Goal: Transaction & Acquisition: Purchase product/service

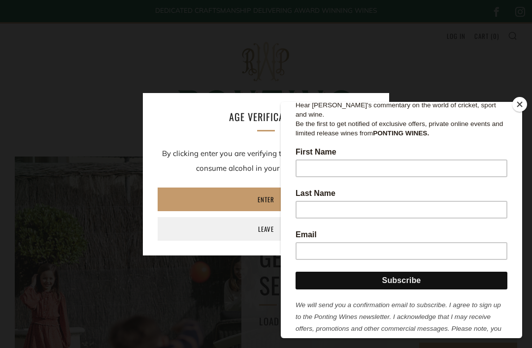
scroll to position [155, 0]
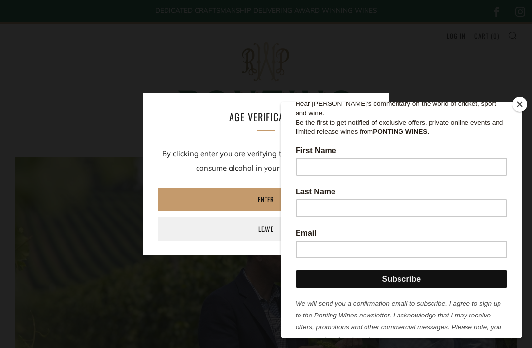
click at [395, 158] on input "First Name" at bounding box center [402, 167] width 212 height 18
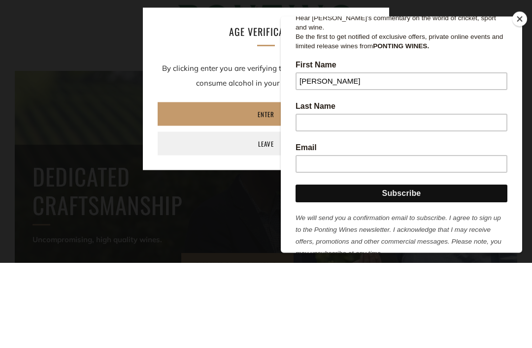
type input "James"
click at [332, 114] on input "Last Name" at bounding box center [402, 123] width 212 height 18
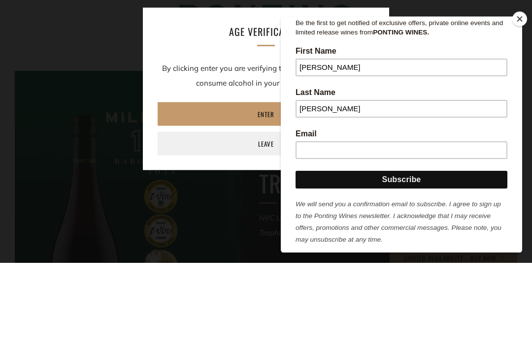
scroll to position [168, 0]
type input "Campbell"
click at [356, 142] on input "Email" at bounding box center [402, 151] width 212 height 18
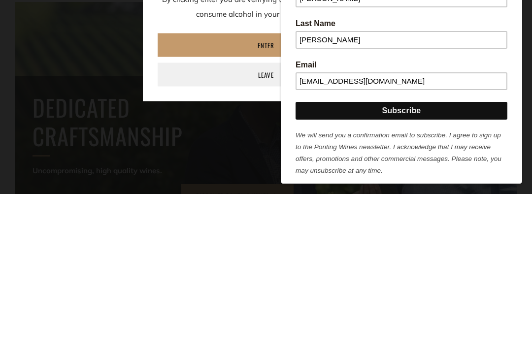
type input "james_campbell80@hotmail.com"
click at [416, 103] on input "Subscribe" at bounding box center [402, 111] width 212 height 18
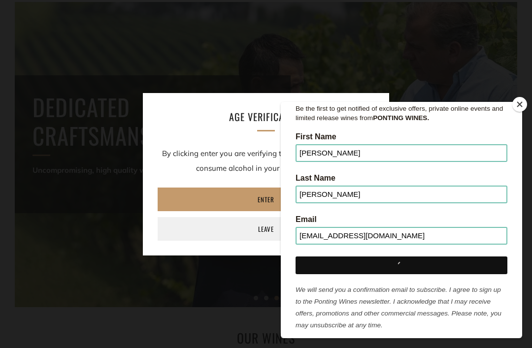
scroll to position [0, 0]
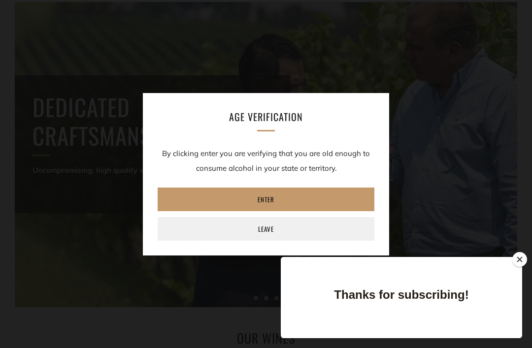
click at [277, 191] on link "Enter" at bounding box center [266, 200] width 217 height 24
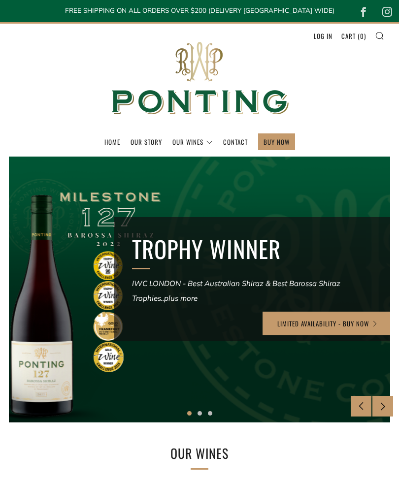
click at [0, 0] on link "The Collection" at bounding box center [0, 0] width 0 height 0
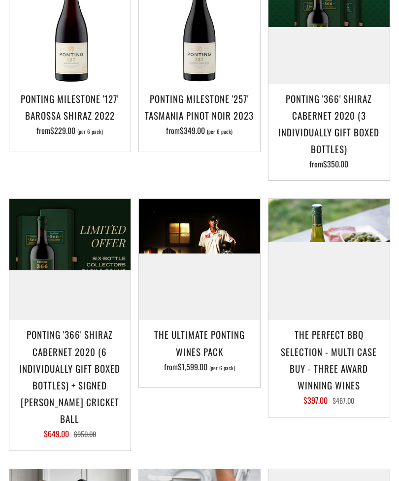
scroll to position [955, 0]
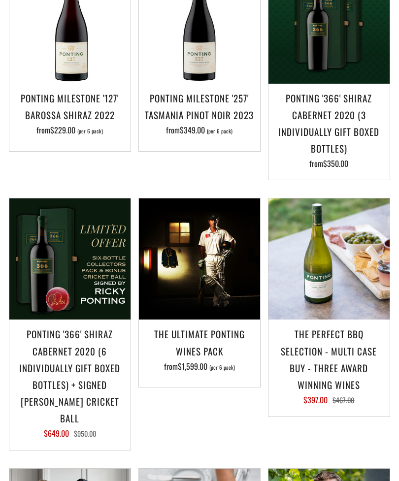
click at [211, 326] on h3 "The Ultimate Ponting Wines Pack" at bounding box center [199, 343] width 111 height 34
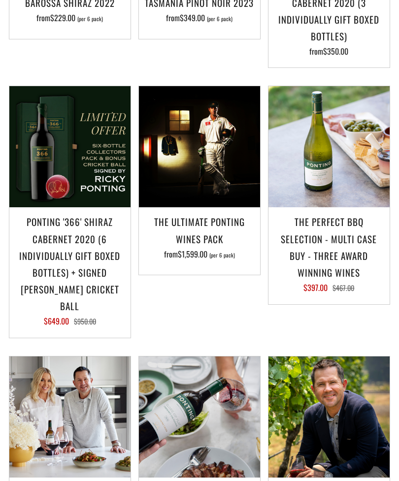
scroll to position [1075, 0]
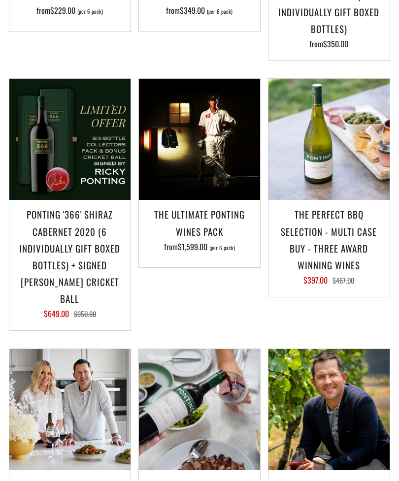
click at [74, 240] on h3 "Ponting '366' Shiraz Cabernet 2020 (6 individually gift boxed bottles) + SIGNED…" at bounding box center [69, 256] width 111 height 101
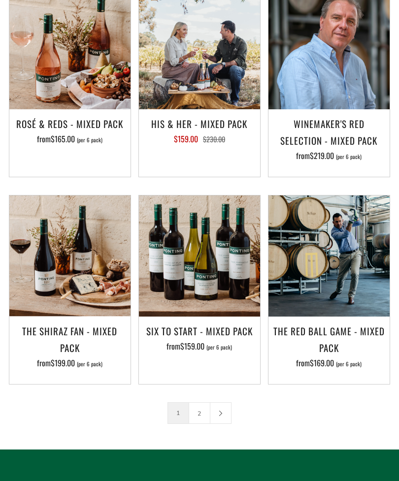
scroll to position [1645, 0]
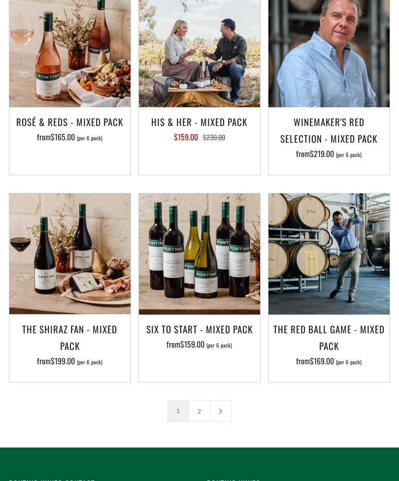
click at [333, 321] on h3 "The Red Ball Game - Mixed Pack" at bounding box center [328, 338] width 111 height 34
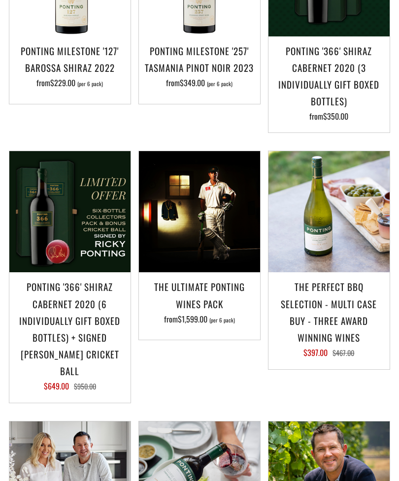
scroll to position [1003, 0]
click at [75, 326] on h3 "Ponting '366' Shiraz Cabernet 2020 (6 individually gift boxed bottles) + SIGNED…" at bounding box center [69, 328] width 111 height 101
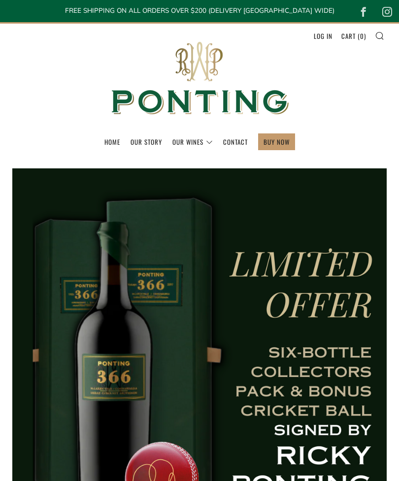
click at [0, 0] on link "The Collection" at bounding box center [0, 0] width 0 height 0
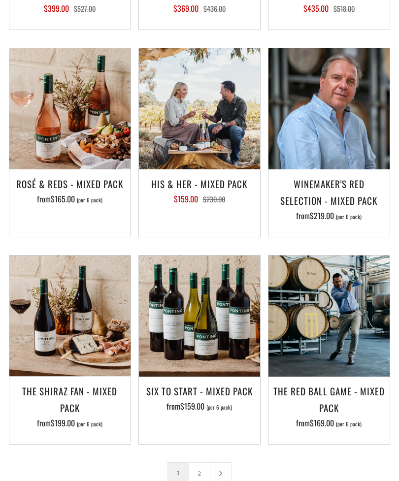
scroll to position [1588, 0]
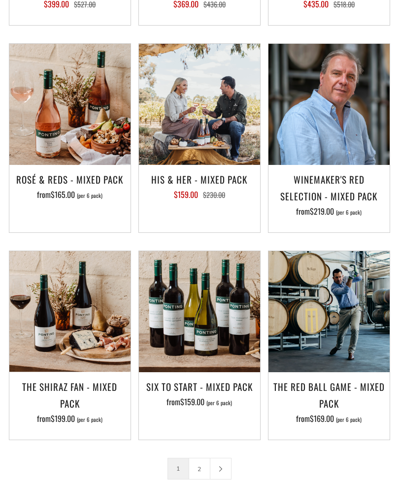
click at [224, 459] on link at bounding box center [220, 469] width 21 height 21
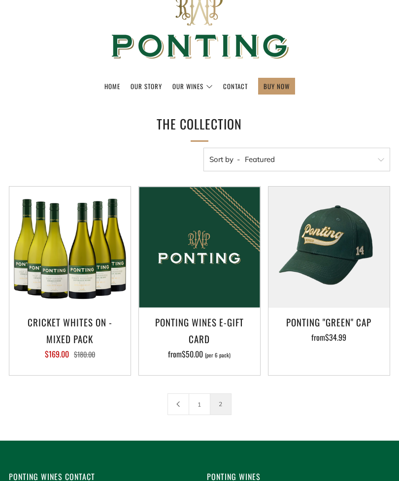
scroll to position [56, 0]
click at [200, 405] on link "1" at bounding box center [199, 404] width 21 height 21
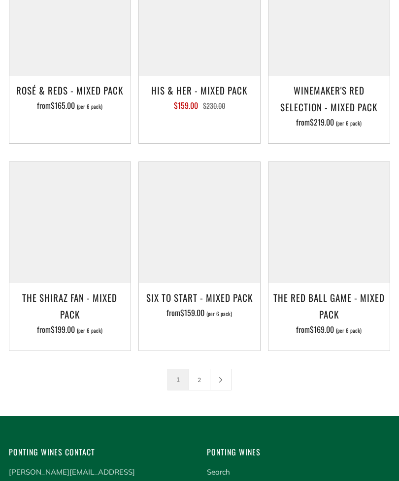
scroll to position [1676, 0]
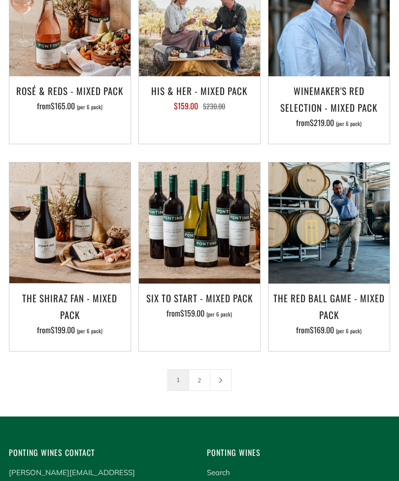
click at [73, 324] on span "$199.00" at bounding box center [63, 330] width 24 height 12
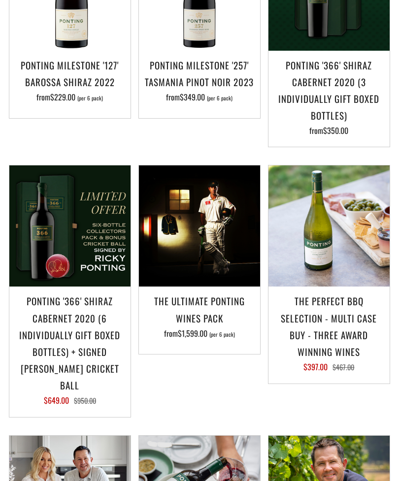
scroll to position [980, 0]
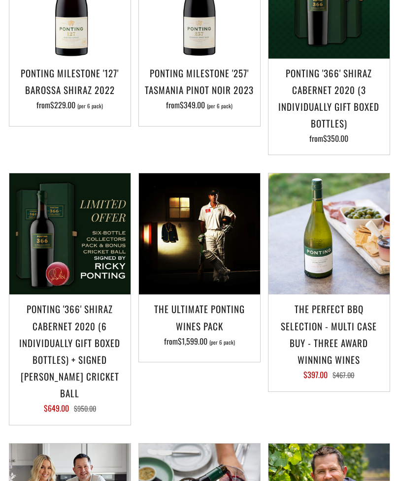
click at [202, 335] on span "$1,599.00" at bounding box center [193, 341] width 30 height 12
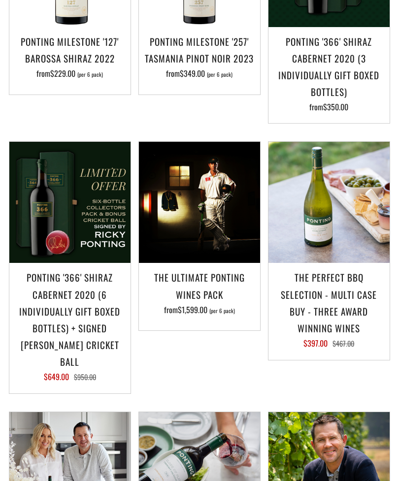
click at [78, 293] on h3 "Ponting '366' Shiraz Cabernet 2020 (6 individually gift boxed bottles) + SIGNED…" at bounding box center [69, 319] width 111 height 101
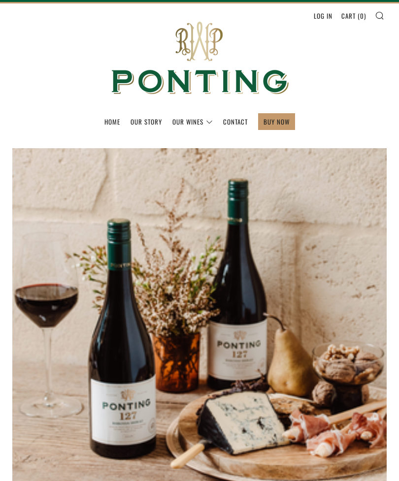
scroll to position [13, 0]
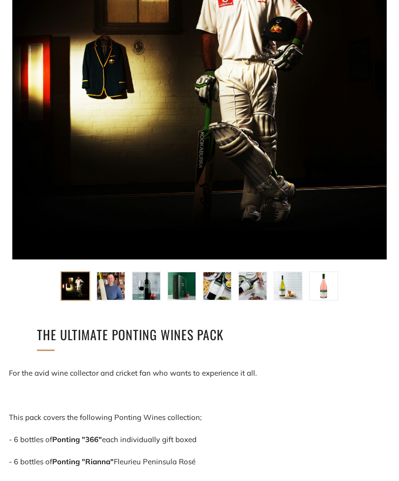
click at [113, 288] on img at bounding box center [111, 287] width 28 height 28
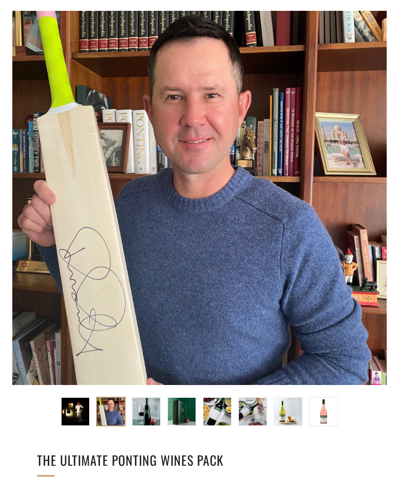
scroll to position [158, 0]
click at [119, 412] on img at bounding box center [111, 412] width 28 height 28
click at [153, 410] on img at bounding box center [147, 412] width 28 height 28
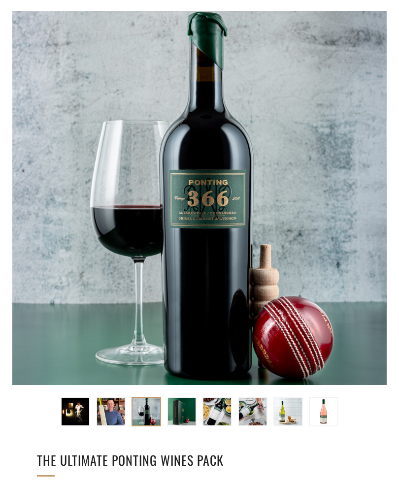
click at [183, 411] on img at bounding box center [182, 412] width 28 height 28
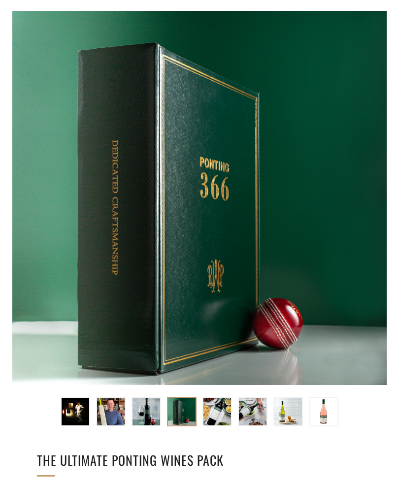
click at [223, 409] on img at bounding box center [217, 412] width 28 height 28
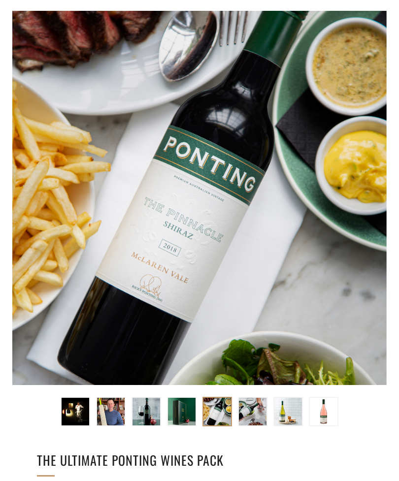
click at [183, 412] on img at bounding box center [182, 412] width 28 height 28
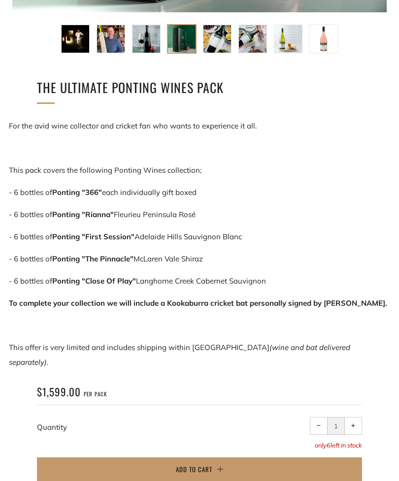
scroll to position [531, 0]
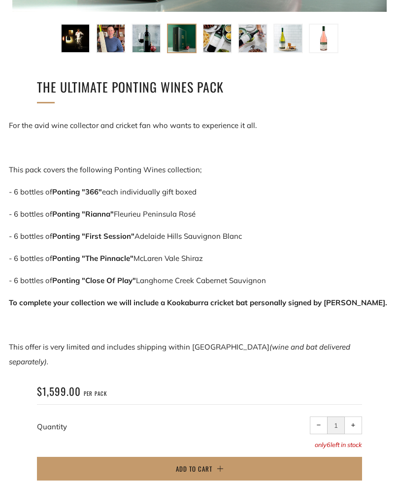
click at [323, 41] on img at bounding box center [324, 39] width 28 height 28
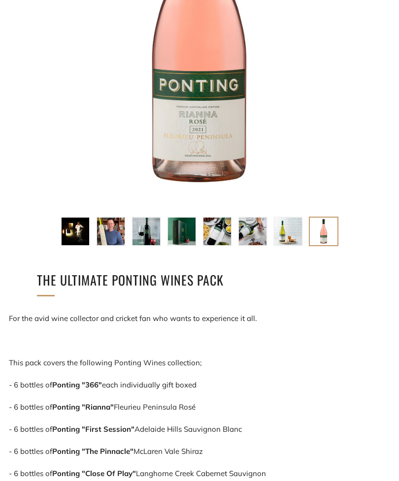
scroll to position [337, 0]
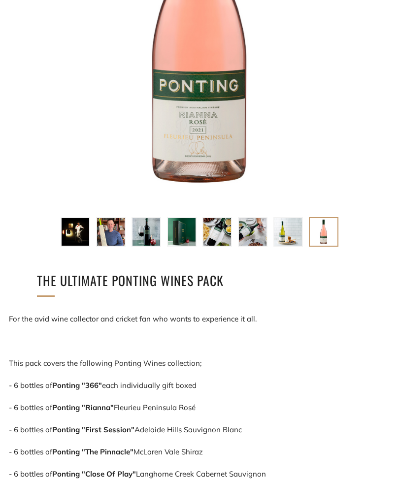
click at [287, 235] on img at bounding box center [288, 232] width 28 height 28
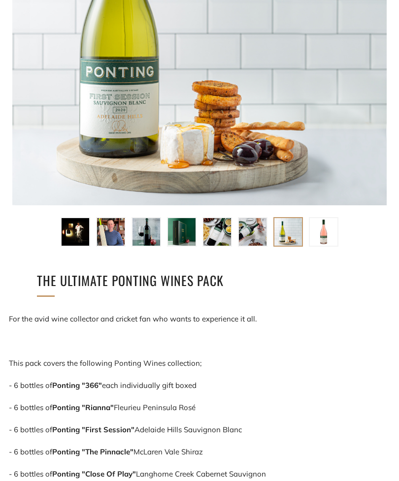
click at [255, 233] on img at bounding box center [253, 232] width 28 height 28
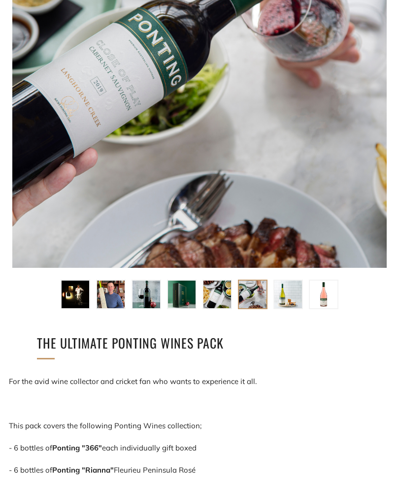
scroll to position [274, 0]
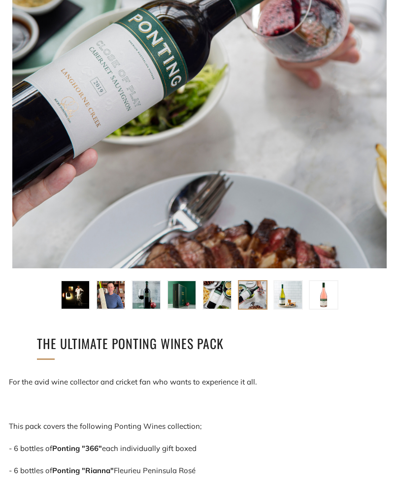
click at [219, 299] on img at bounding box center [217, 295] width 28 height 28
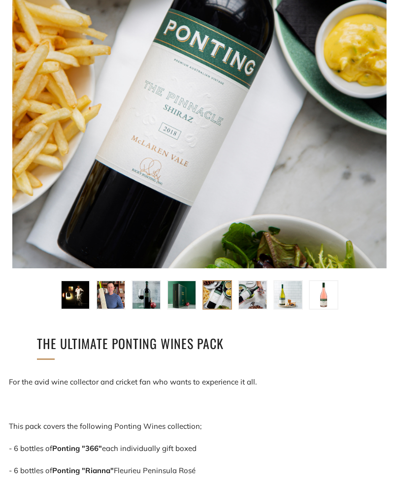
click at [185, 294] on img at bounding box center [182, 295] width 28 height 28
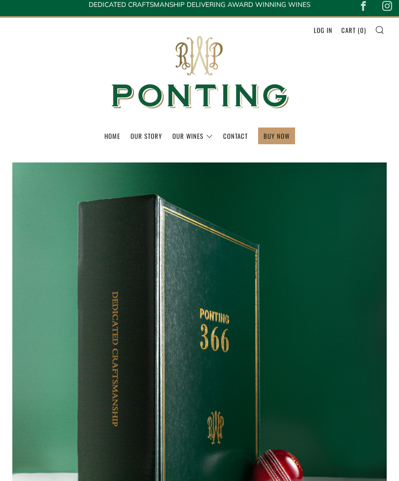
scroll to position [0, 0]
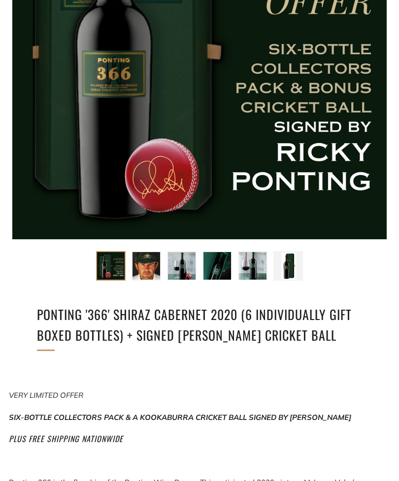
scroll to position [293, 0]
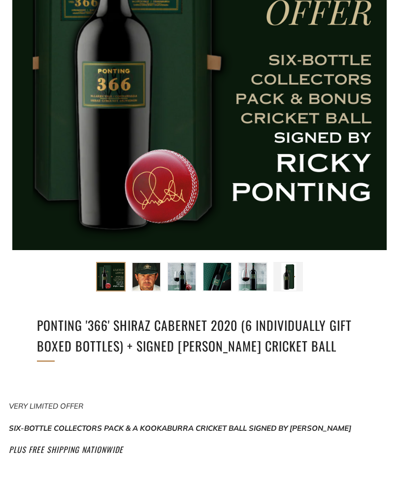
click at [115, 280] on img at bounding box center [111, 277] width 28 height 28
click at [149, 275] on img at bounding box center [147, 277] width 28 height 28
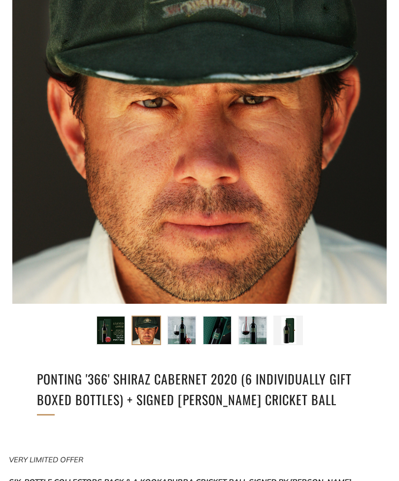
scroll to position [238, 0]
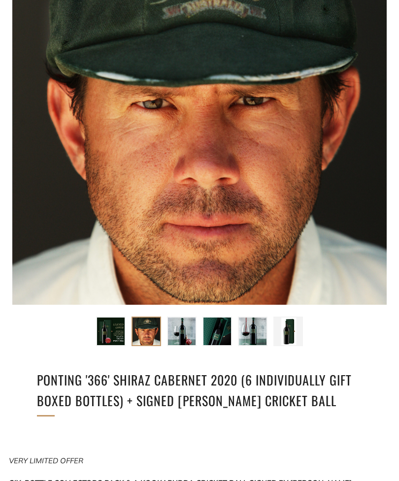
click at [178, 337] on img at bounding box center [182, 332] width 28 height 28
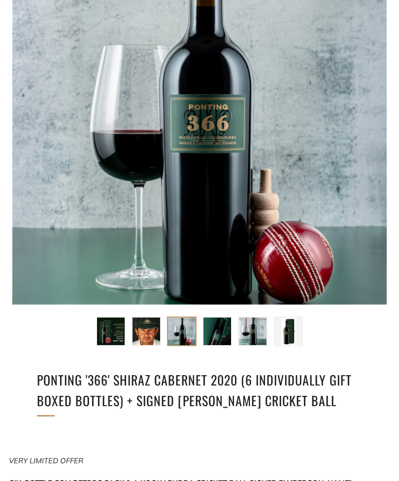
click at [214, 330] on img at bounding box center [217, 332] width 28 height 28
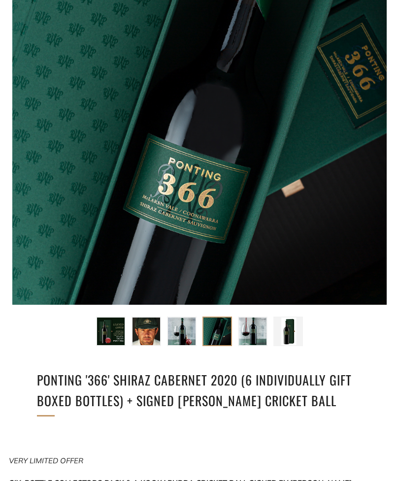
click at [252, 334] on img at bounding box center [253, 332] width 28 height 28
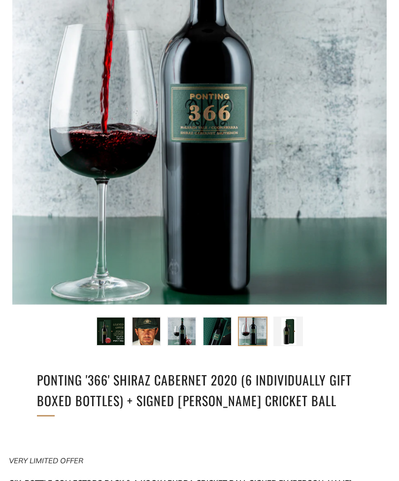
click at [287, 331] on img at bounding box center [288, 332] width 28 height 28
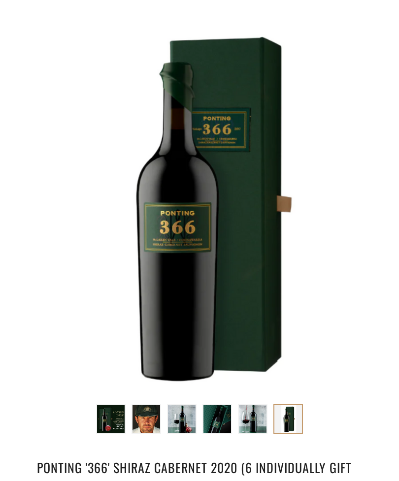
scroll to position [150, 0]
